Goal: Ask a question

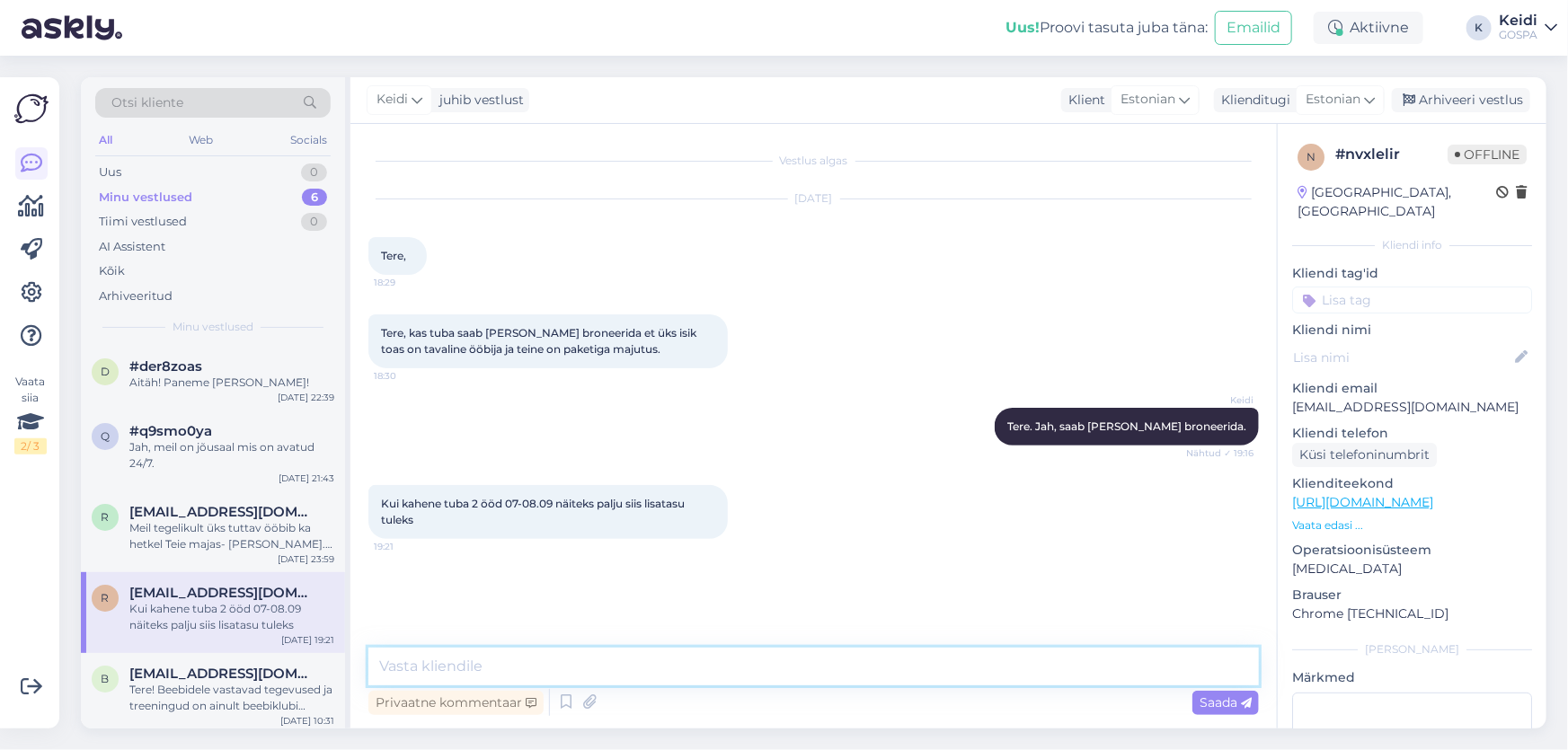
click at [504, 668] on textarea at bounding box center [814, 666] width 891 height 37
click at [724, 660] on textarea "Tere, [PERSON_NAME] paketita majutuja hind perioodil 07.08-08.09" at bounding box center [814, 666] width 891 height 37
click at [793, 664] on textarea "Tere, [PERSON_NAME] paketita majutuja hind perioodil 07.09-08.09" at bounding box center [814, 666] width 891 height 37
click at [748, 663] on textarea "Tere, [PERSON_NAME] paketita majutuja hind perioodil 07.09-08.09 oleks 119.-" at bounding box center [814, 666] width 891 height 37
click at [854, 670] on textarea "Tere, [PERSON_NAME] paketita majutuja hind perioodil 07.09-09.09 oleks 119.-" at bounding box center [814, 666] width 891 height 37
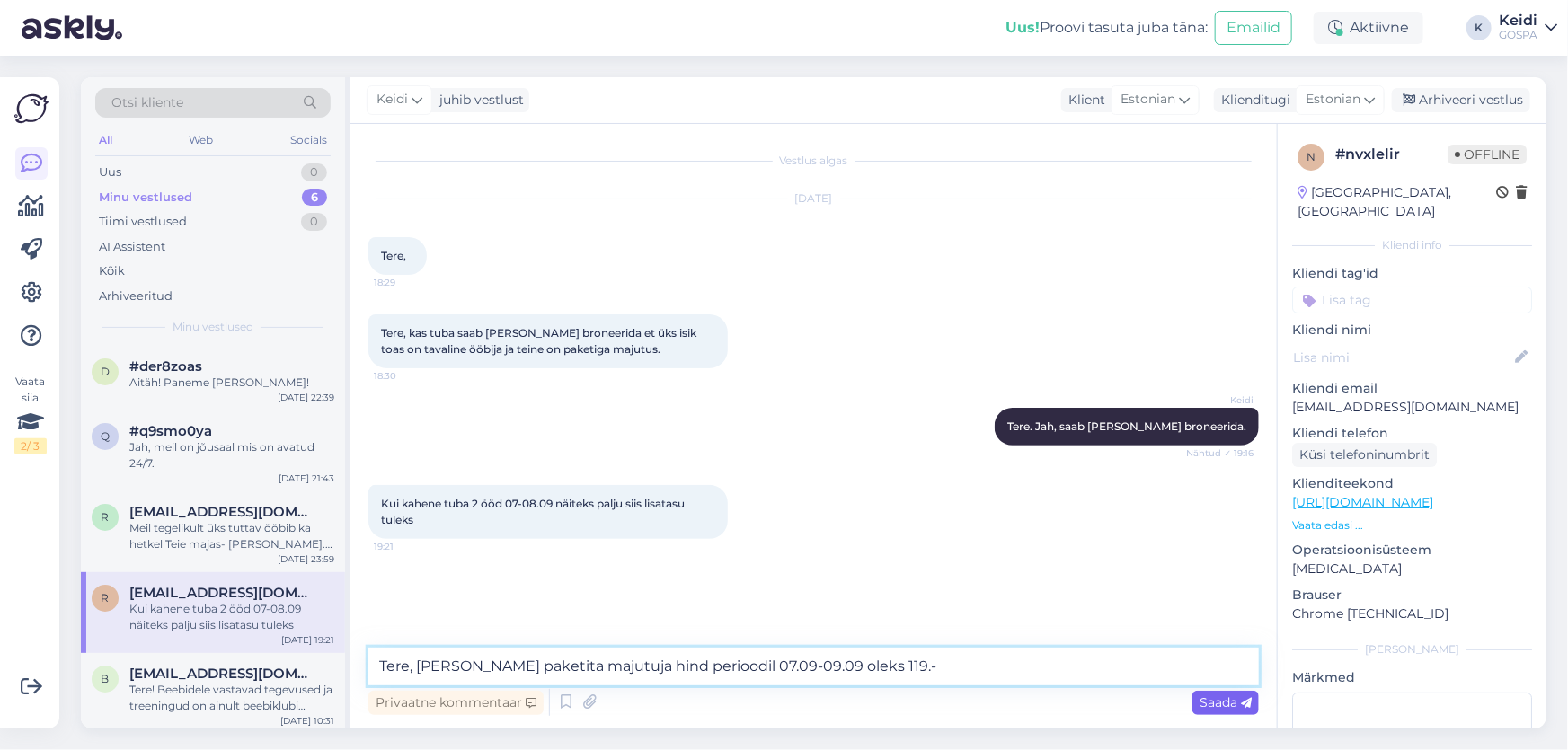
type textarea "Tere, [PERSON_NAME] paketita majutuja hind perioodil 07.09-09.09 oleks 119.-"
click at [1227, 701] on span "Saada" at bounding box center [1226, 703] width 52 height 16
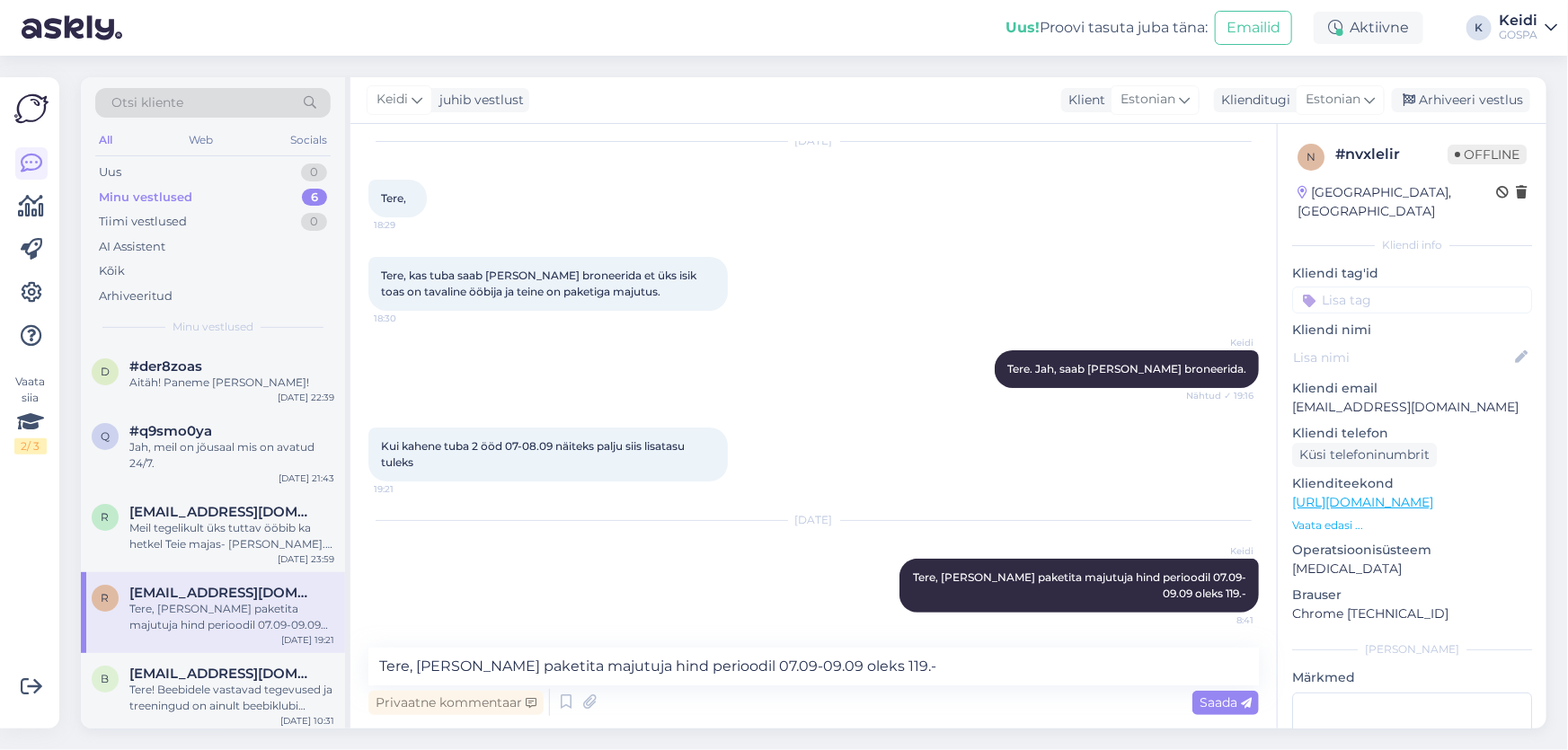
scroll to position [56, 0]
click at [216, 695] on div "Tere! Beebidele vastavad tegevused ja treeningud on ainult beebiklubi raames, s…" at bounding box center [231, 698] width 205 height 33
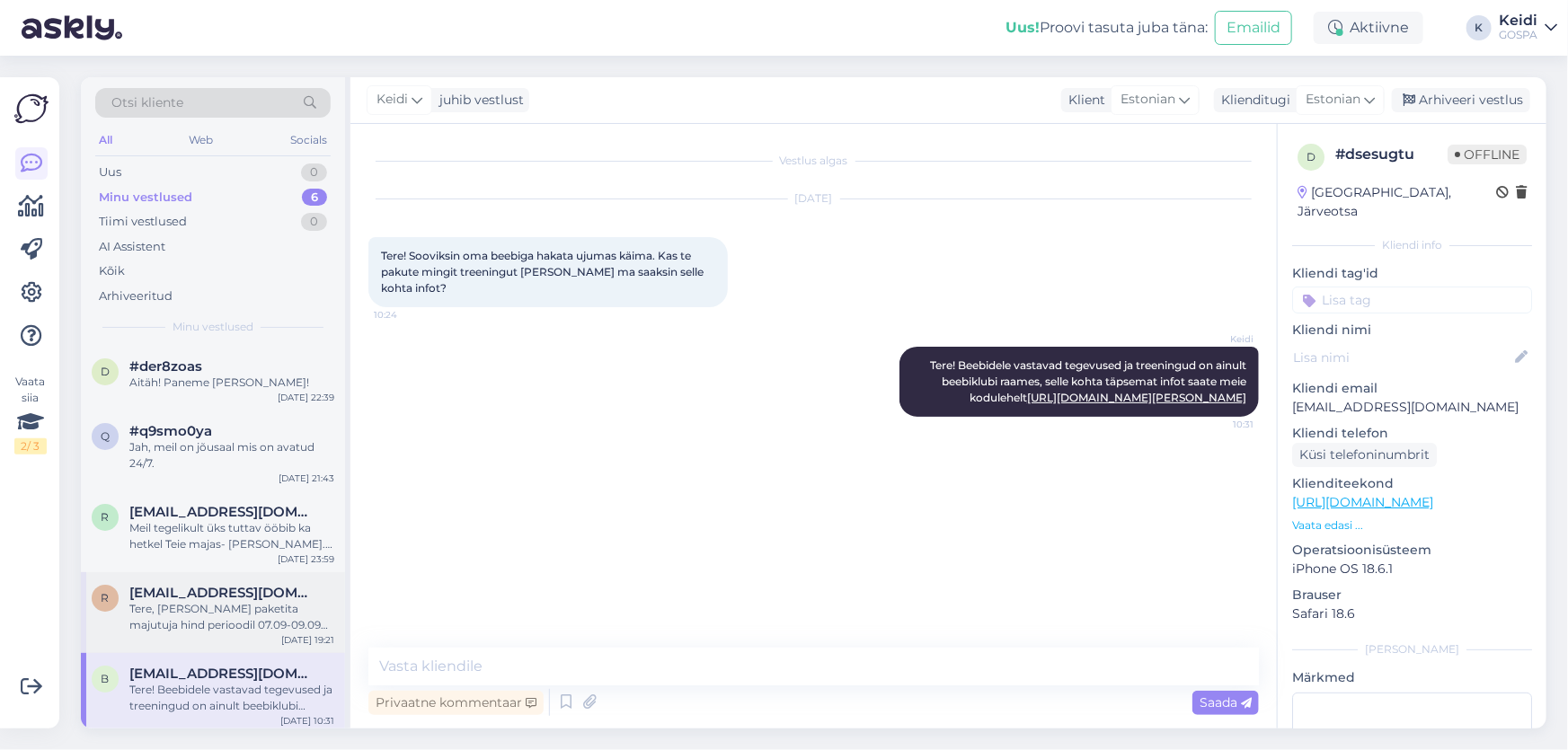
click at [191, 610] on div "Tere, [PERSON_NAME] paketita majutuja hind perioodil 07.09-09.09 oleks 119.-" at bounding box center [231, 617] width 205 height 33
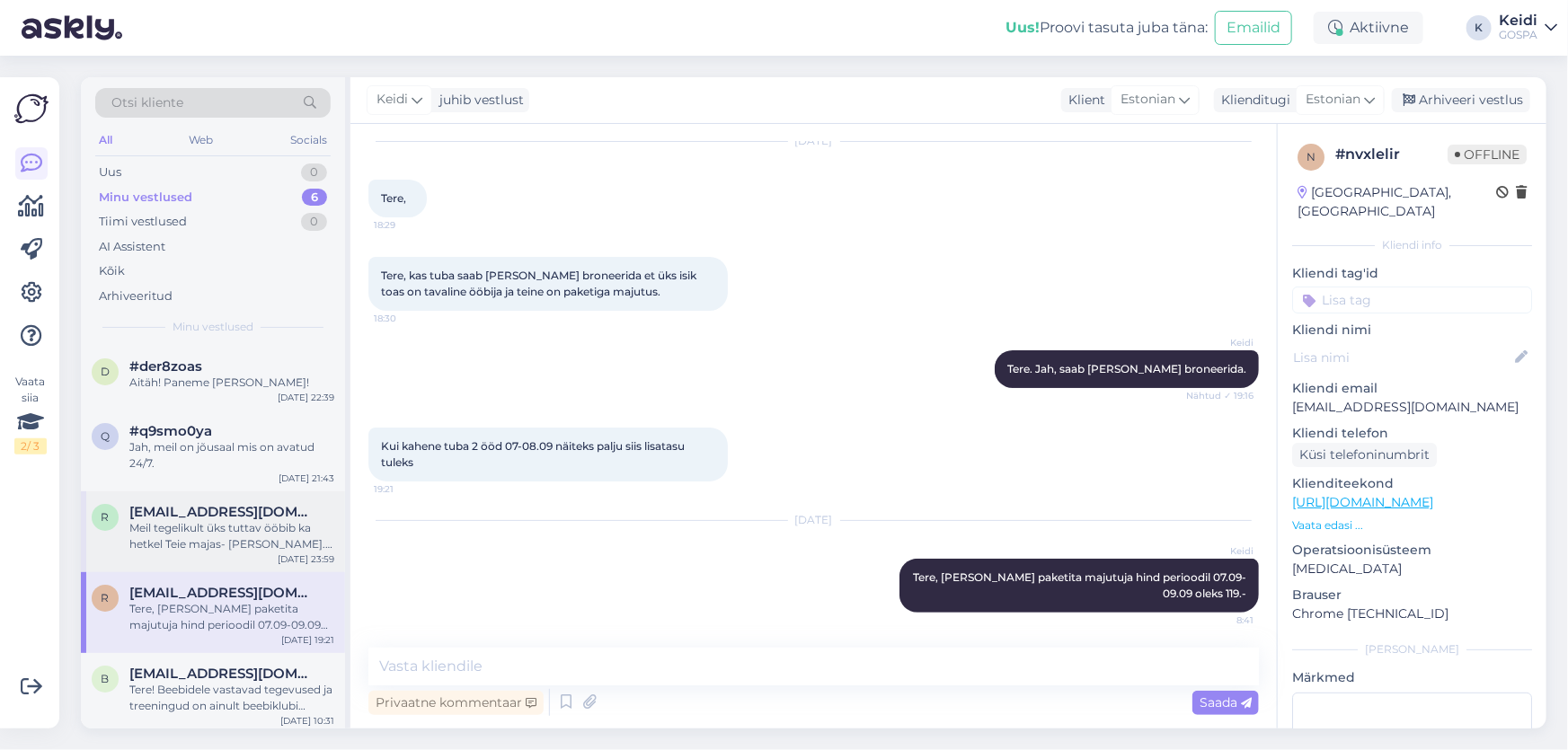
click at [191, 514] on span "[EMAIL_ADDRESS][DOMAIN_NAME]" at bounding box center [222, 512] width 187 height 16
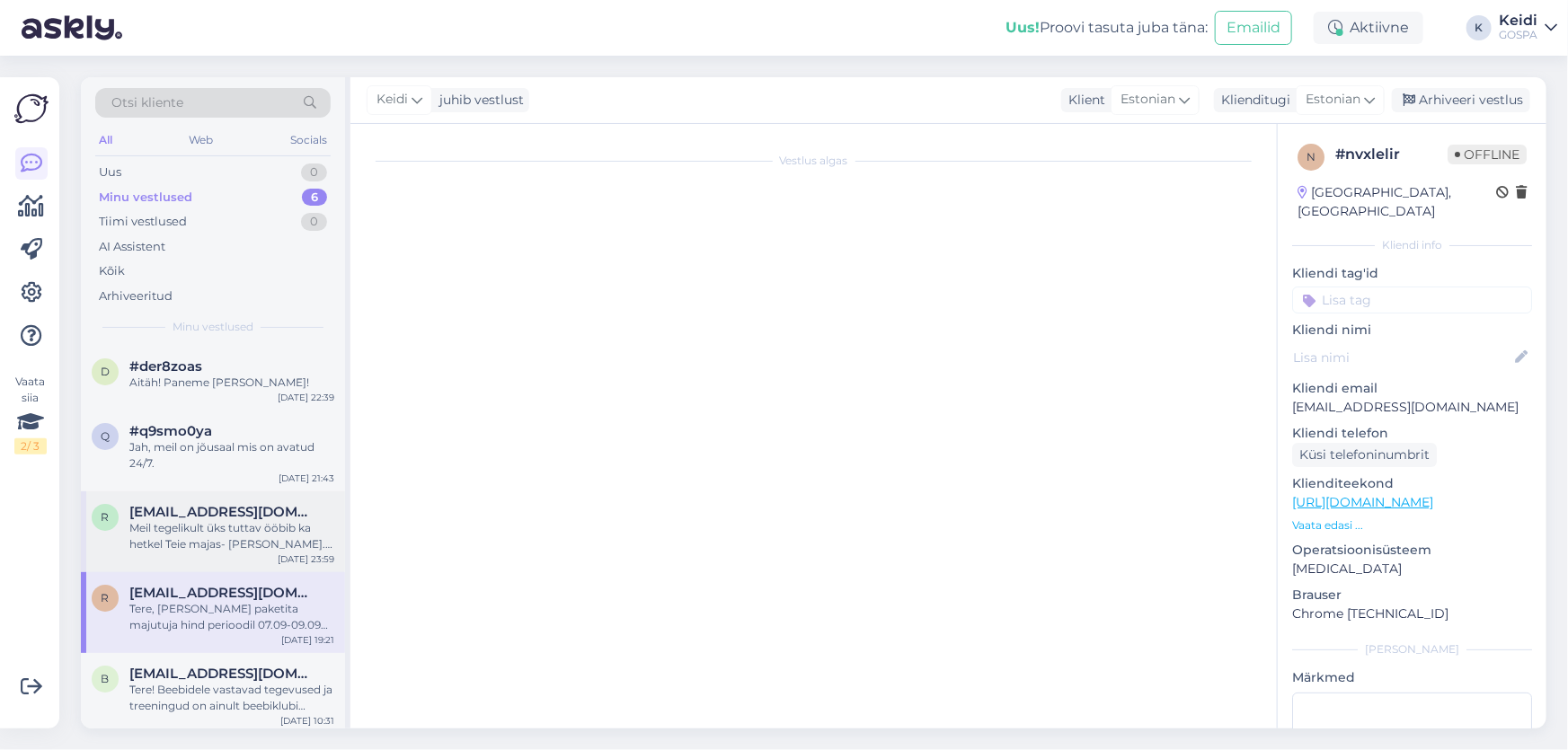
scroll to position [315, 0]
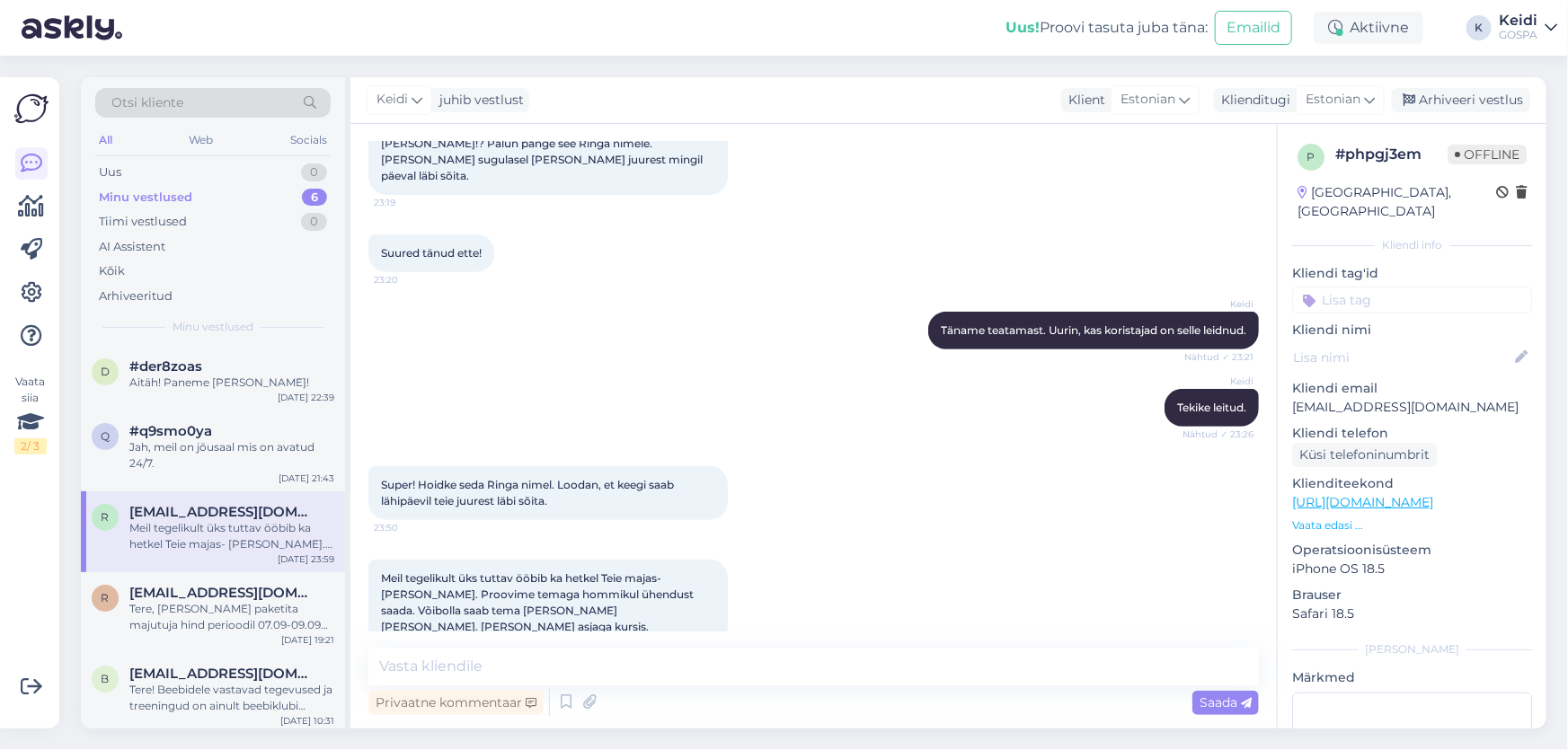
click at [154, 197] on div "Minu vestlused" at bounding box center [146, 198] width 94 height 18
